Goal: Information Seeking & Learning: Learn about a topic

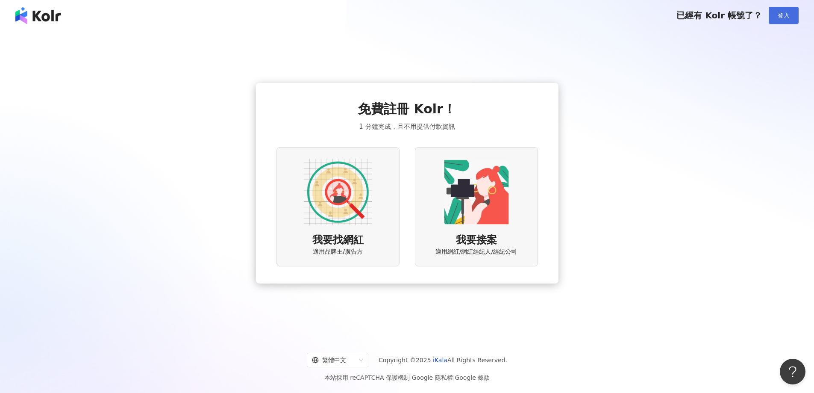
click at [786, 13] on span "登入" at bounding box center [784, 15] width 12 height 7
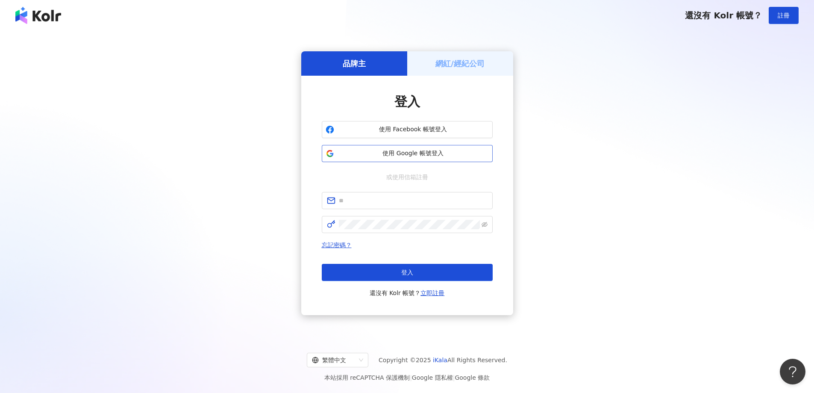
click at [410, 153] on span "使用 Google 帳號登入" at bounding box center [413, 153] width 151 height 9
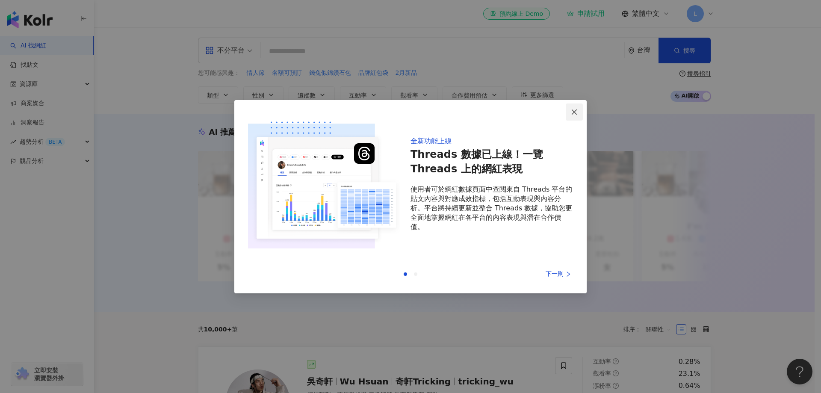
click at [576, 109] on icon "close" at bounding box center [574, 112] width 7 height 7
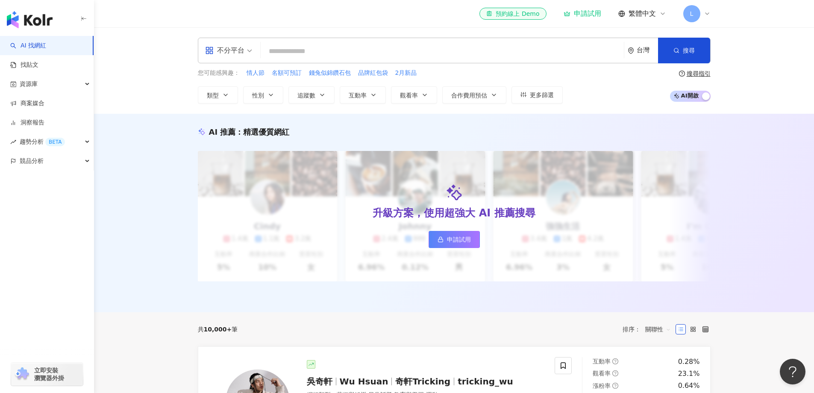
click at [298, 54] on input "search" at bounding box center [442, 51] width 356 height 16
paste input "**********"
type input "**********"
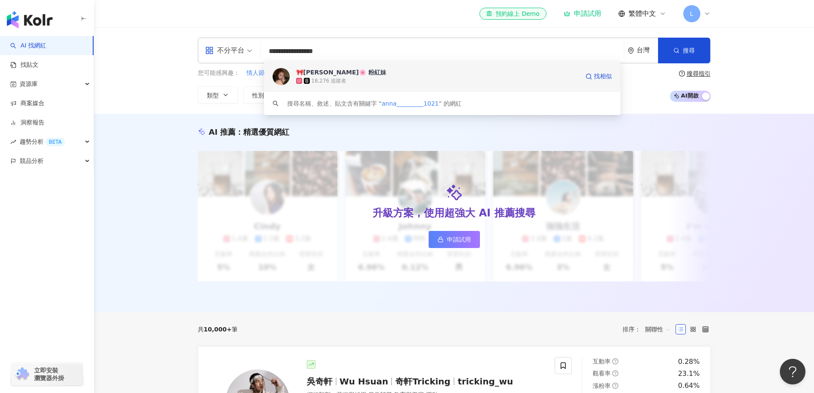
click at [444, 81] on div "18,276 追蹤者" at bounding box center [437, 81] width 283 height 9
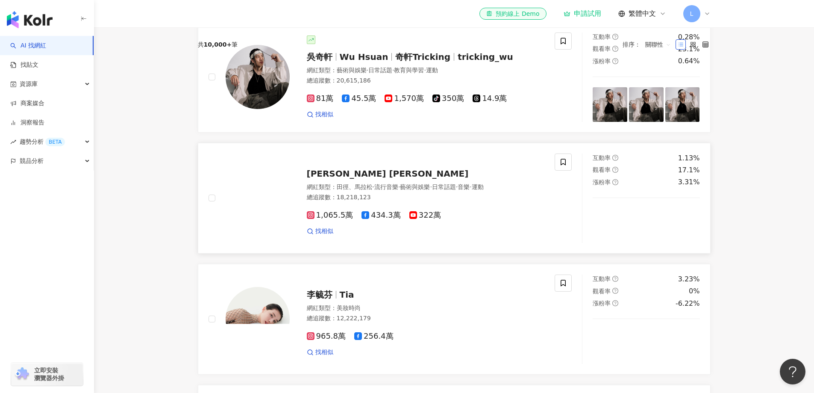
scroll to position [385, 0]
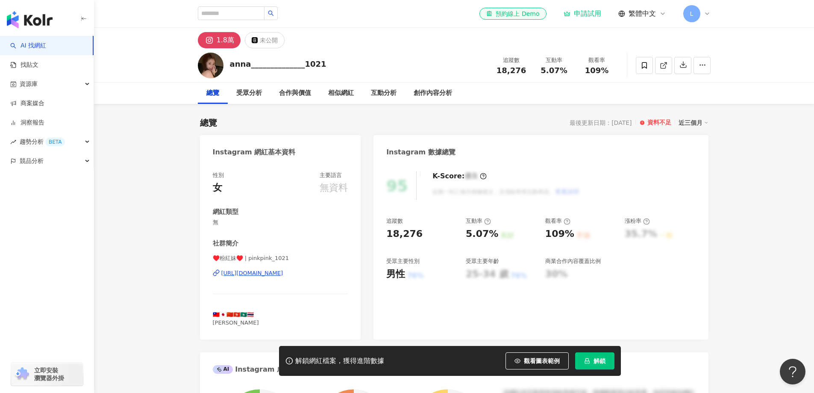
click at [227, 39] on div "1.8萬" at bounding box center [226, 40] width 18 height 12
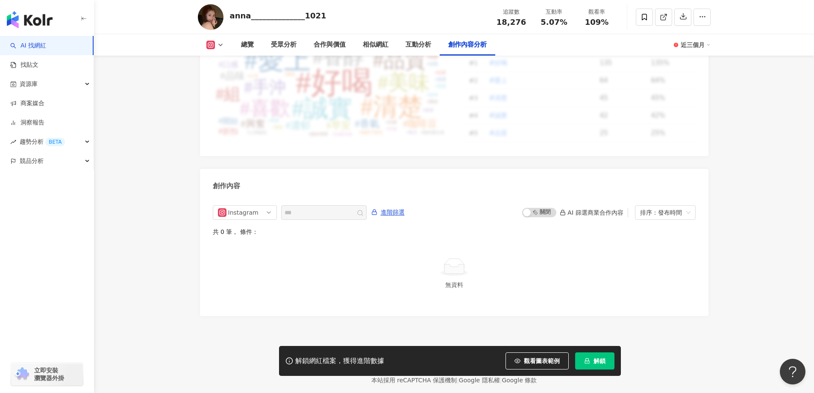
scroll to position [2511, 0]
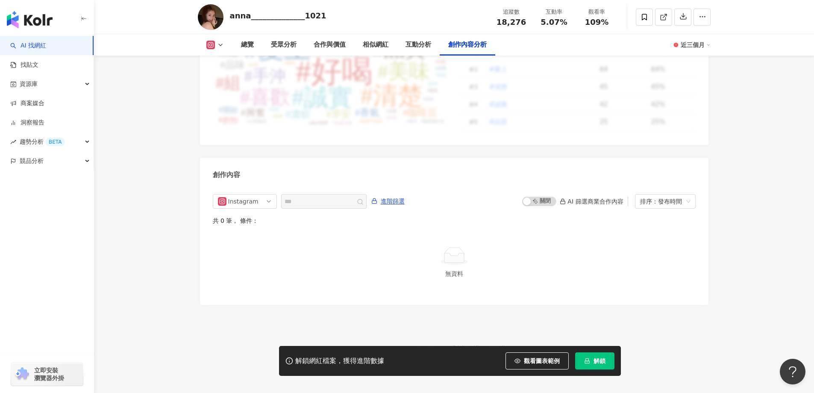
drag, startPoint x: 755, startPoint y: 247, endPoint x: 762, endPoint y: 0, distance: 246.7
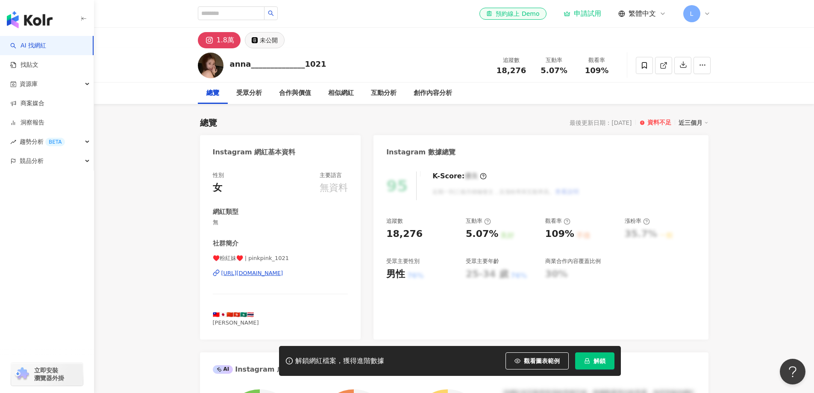
click at [264, 37] on div "未公開" at bounding box center [269, 40] width 18 height 12
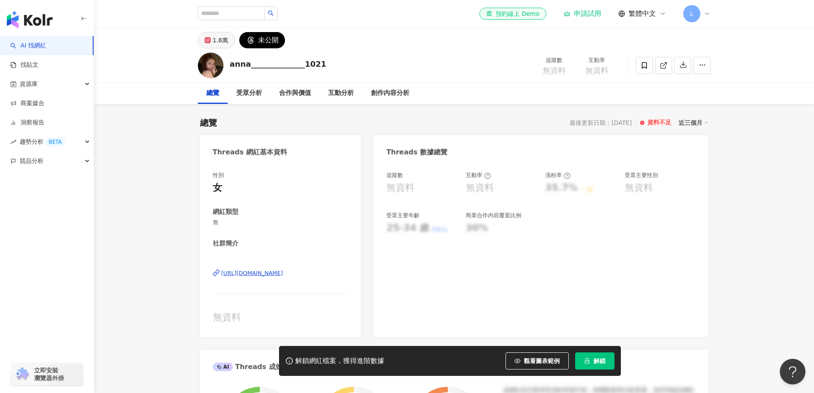
click at [221, 40] on div "1.8萬" at bounding box center [220, 40] width 15 height 12
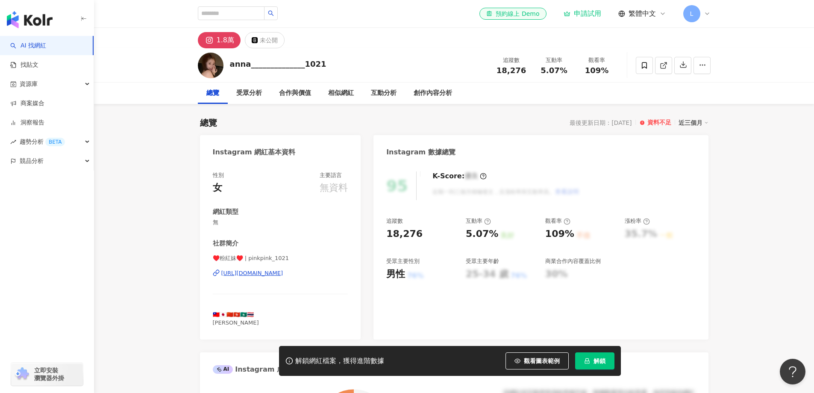
click at [295, 259] on span "♥️粉紅妹♥️ | pinkpink_1021" at bounding box center [280, 258] width 135 height 8
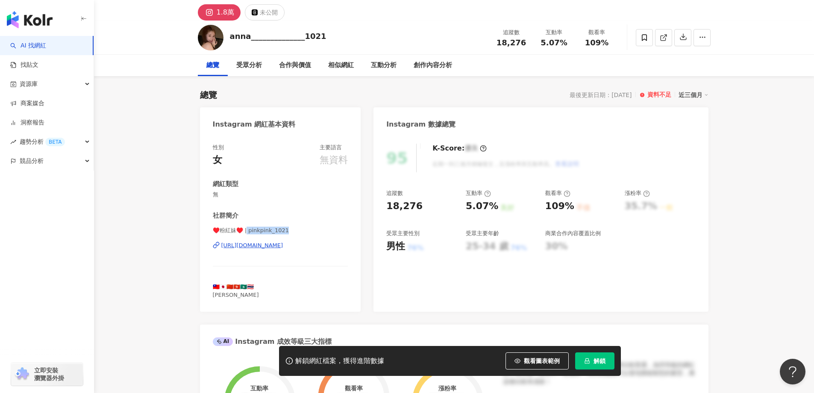
scroll to position [43, 0]
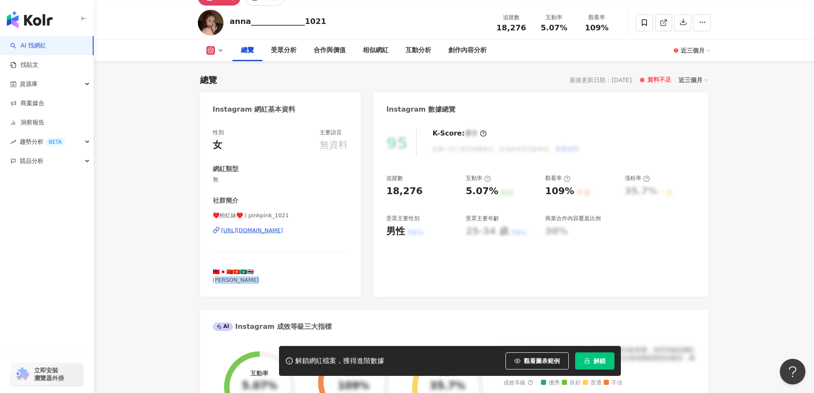
drag, startPoint x: 215, startPoint y: 278, endPoint x: 274, endPoint y: 279, distance: 59.4
click at [274, 279] on div "🇹🇼🇯🇵🇨🇳🇭🇰🇲🇴🇹🇭 [PERSON_NAME]" at bounding box center [280, 275] width 135 height 15
click at [255, 283] on span "🇹🇼🇯🇵🇨🇳🇭🇰🇲🇴🇹🇭 [PERSON_NAME]" at bounding box center [236, 275] width 46 height 14
drag, startPoint x: 213, startPoint y: 279, endPoint x: 270, endPoint y: 282, distance: 56.9
click at [259, 282] on span "🇹🇼🇯🇵🇨🇳🇭🇰🇲🇴🇹🇭 [PERSON_NAME]" at bounding box center [236, 275] width 46 height 14
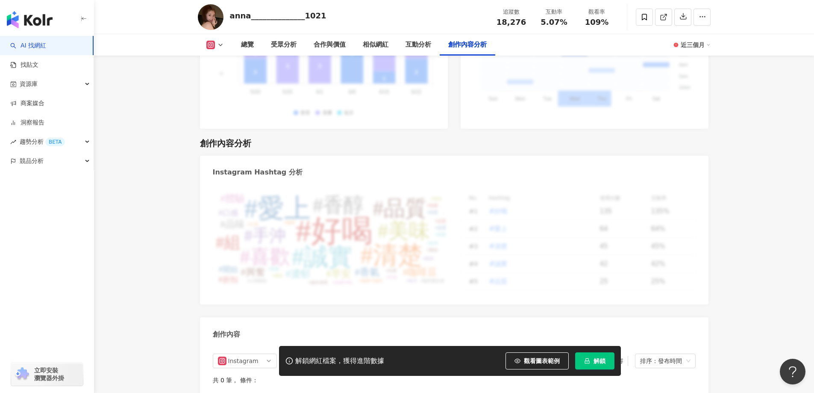
scroll to position [2511, 0]
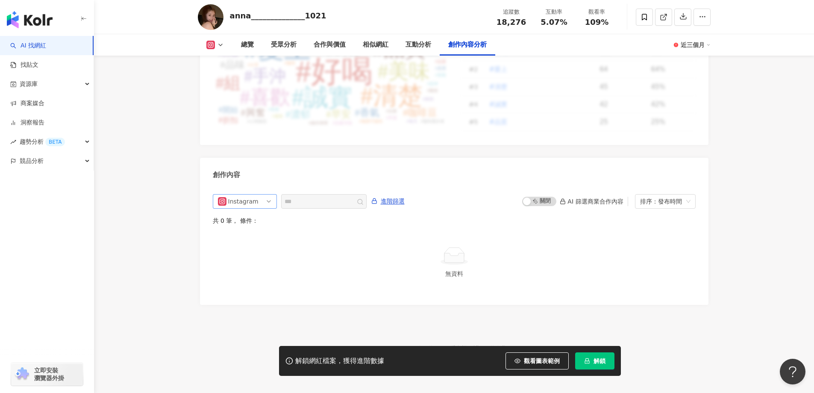
click at [262, 194] on span "Instagram" at bounding box center [245, 201] width 54 height 14
click at [256, 244] on div "Threads" at bounding box center [244, 248] width 28 height 9
click at [268, 196] on span "Threads" at bounding box center [245, 201] width 54 height 14
click at [256, 232] on div "Instagram" at bounding box center [245, 234] width 61 height 15
click at [255, 194] on div "Instagram" at bounding box center [242, 201] width 28 height 14
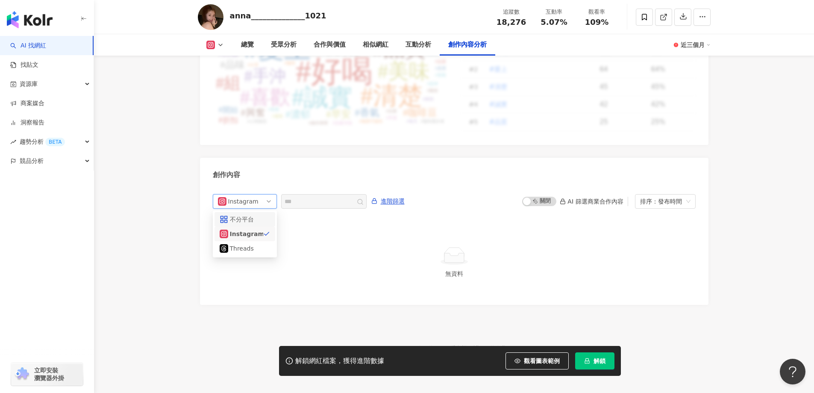
click at [249, 215] on div "不分平台" at bounding box center [244, 219] width 28 height 9
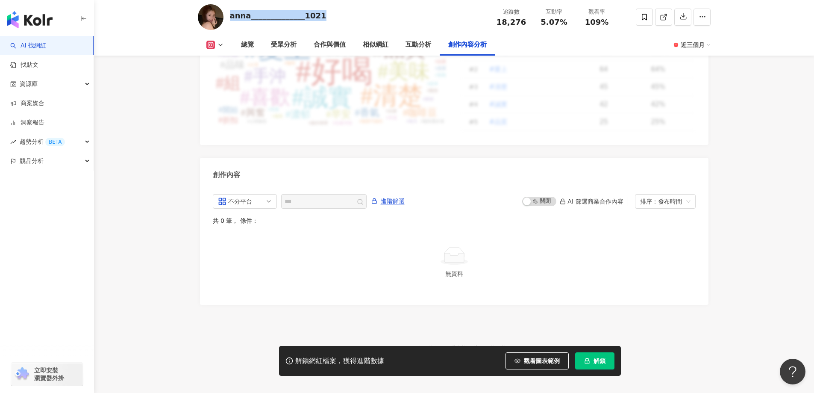
drag, startPoint x: 240, startPoint y: 17, endPoint x: 340, endPoint y: 15, distance: 99.6
click at [340, 15] on div "anna______________1021 追蹤數 18,276 互動率 5.07% 觀看率 109%" at bounding box center [454, 17] width 547 height 34
drag, startPoint x: 570, startPoint y: 52, endPoint x: 568, endPoint y: 42, distance: 10.3
